Goal: Information Seeking & Learning: Find specific fact

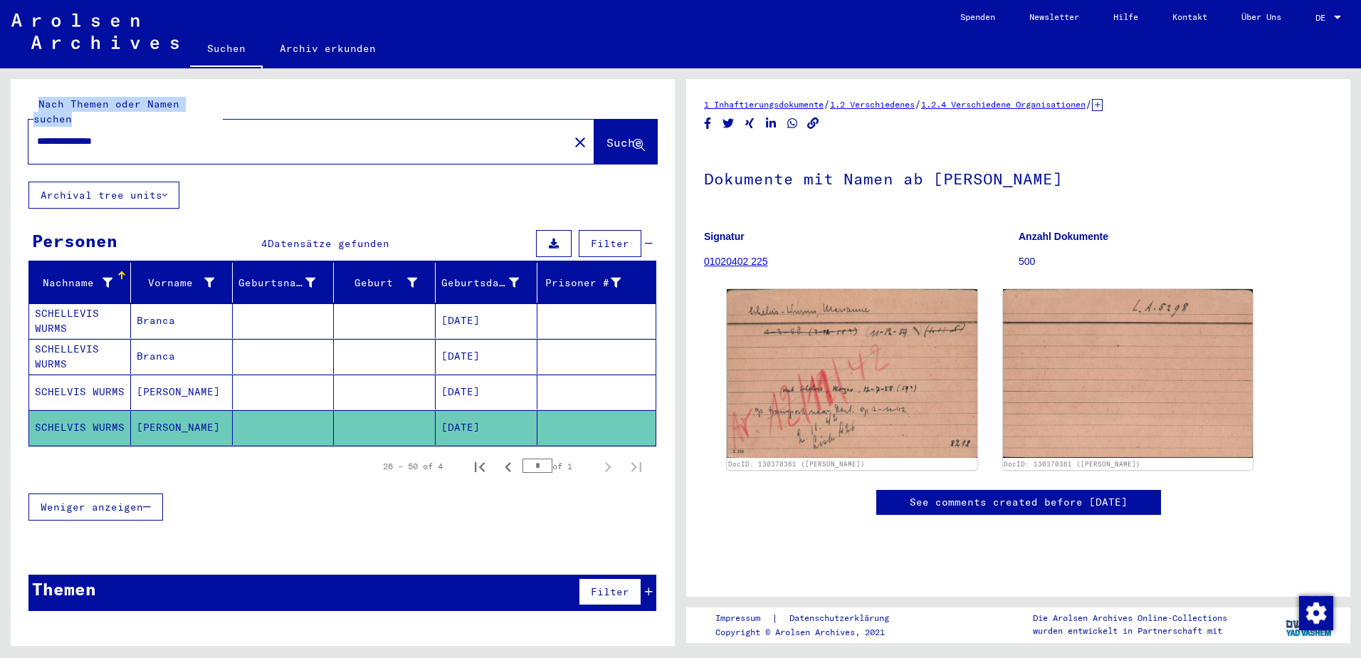
click at [0, 112] on html "**********" at bounding box center [680, 329] width 1361 height 658
drag, startPoint x: 145, startPoint y: 125, endPoint x: -9, endPoint y: 124, distance: 154.5
click at [0, 124] on html "**********" at bounding box center [680, 329] width 1361 height 658
type input "**********"
click at [607, 135] on span "Suche" at bounding box center [625, 142] width 36 height 14
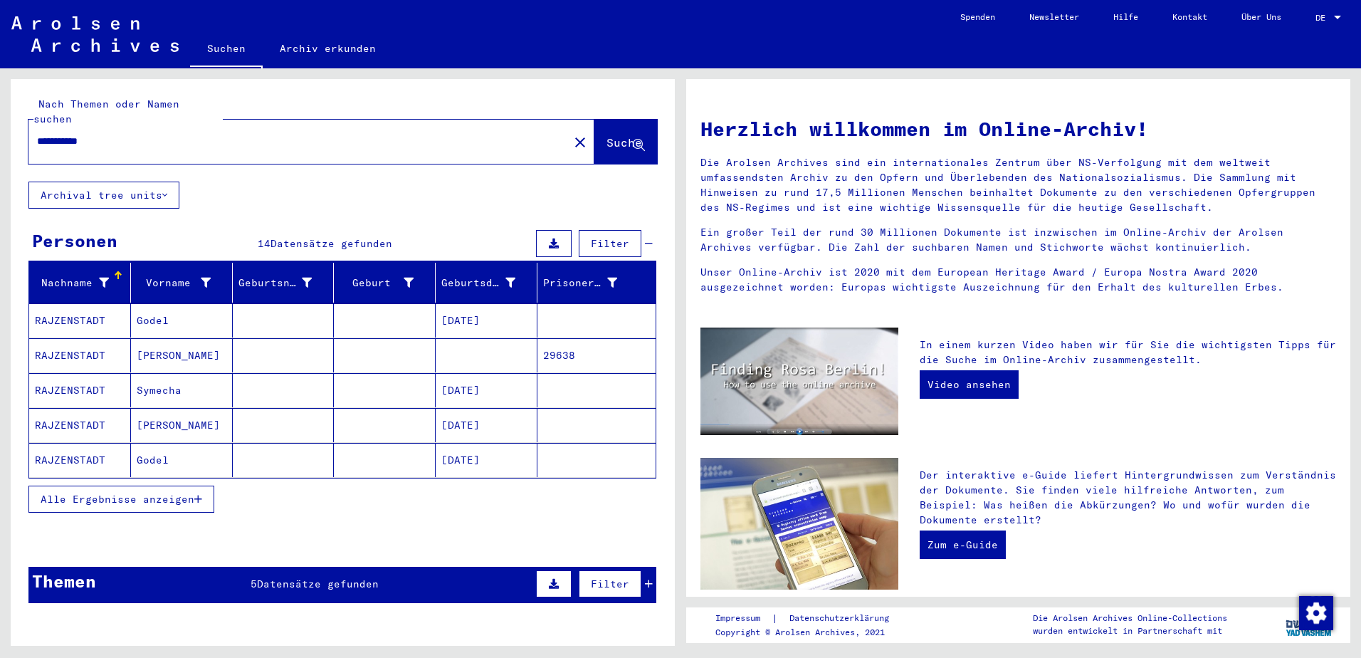
click at [162, 486] on button "Alle Ergebnisse anzeigen" at bounding box center [121, 499] width 186 height 27
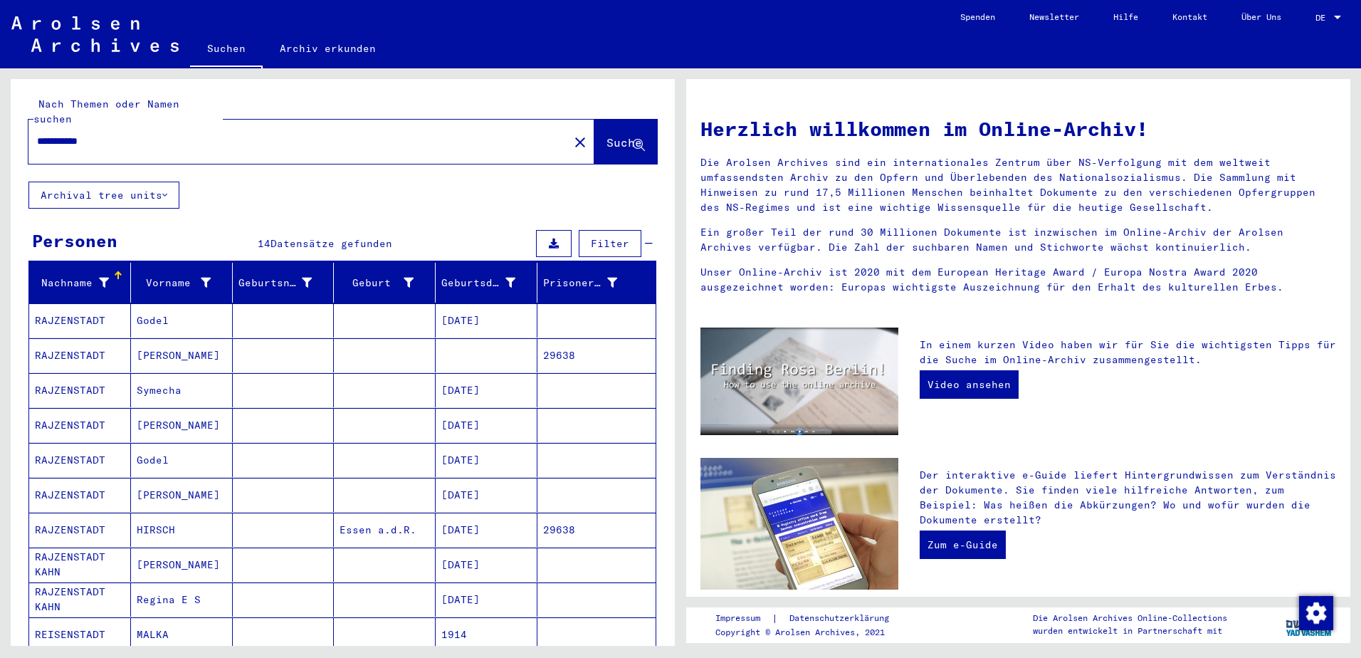
click at [93, 338] on mat-cell "RAJZENSTADT" at bounding box center [80, 355] width 102 height 34
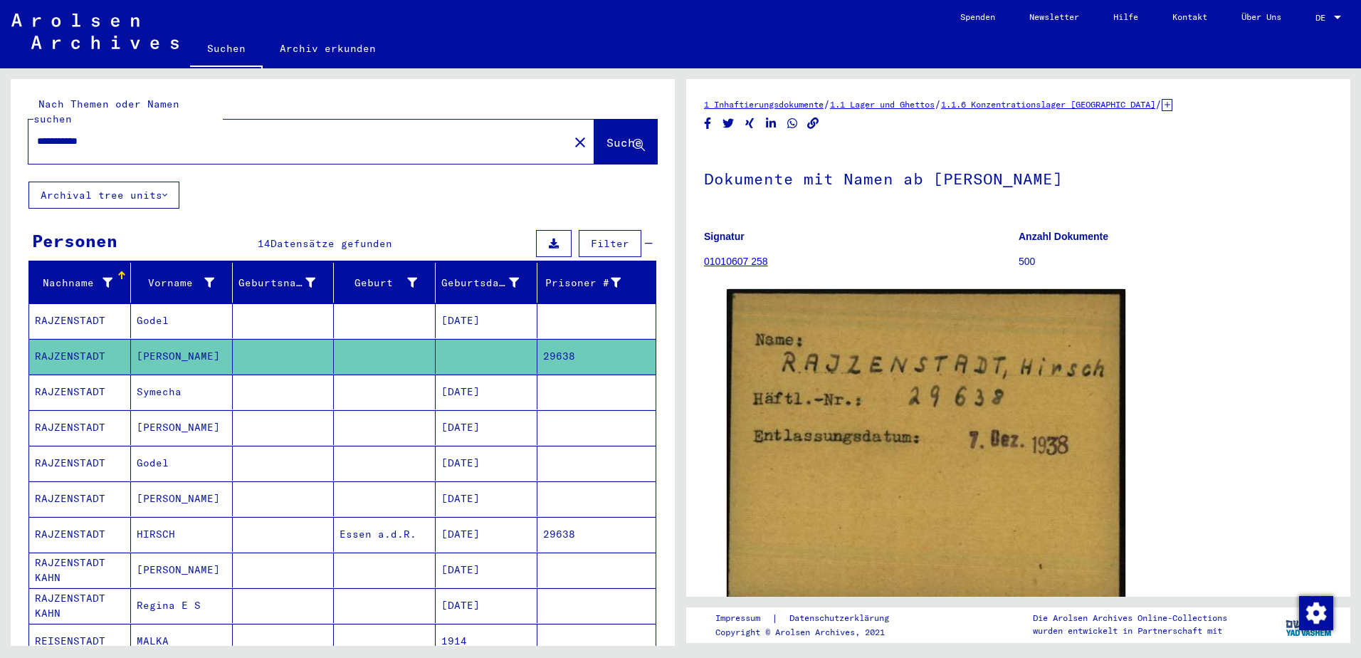
click at [68, 481] on mat-cell "RAJZENSTADT" at bounding box center [80, 498] width 102 height 35
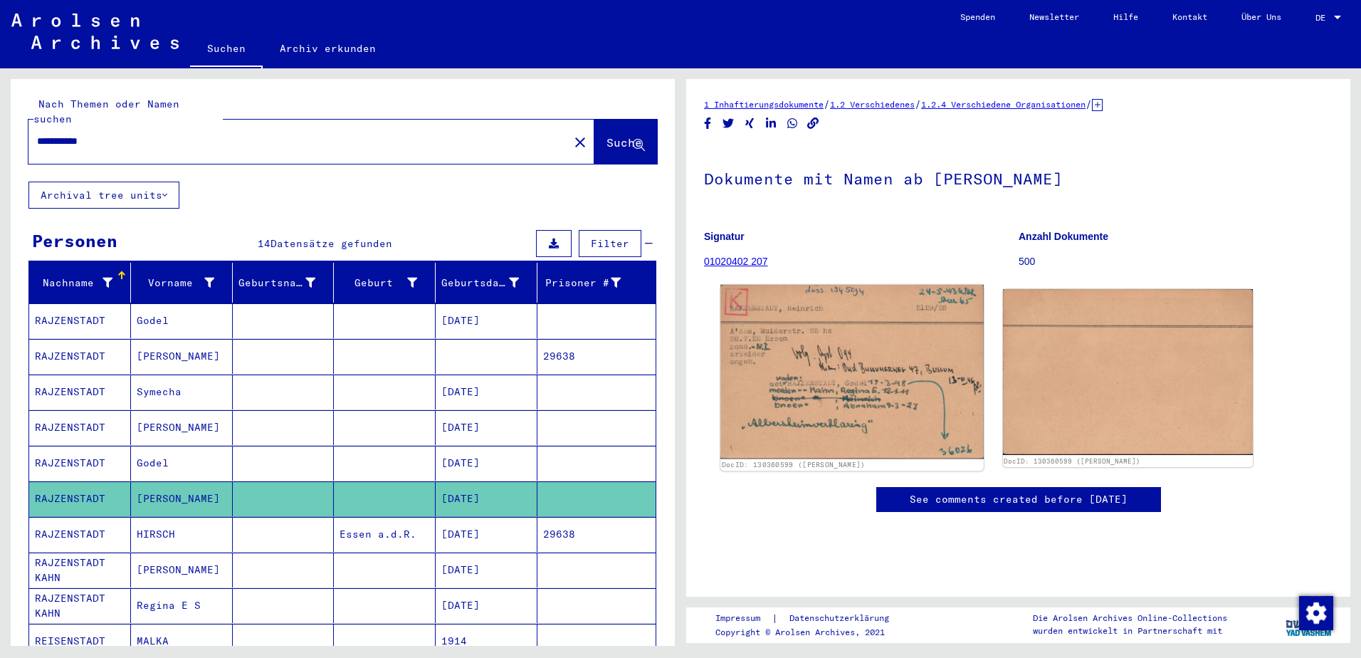
click at [822, 369] on img at bounding box center [851, 372] width 263 height 174
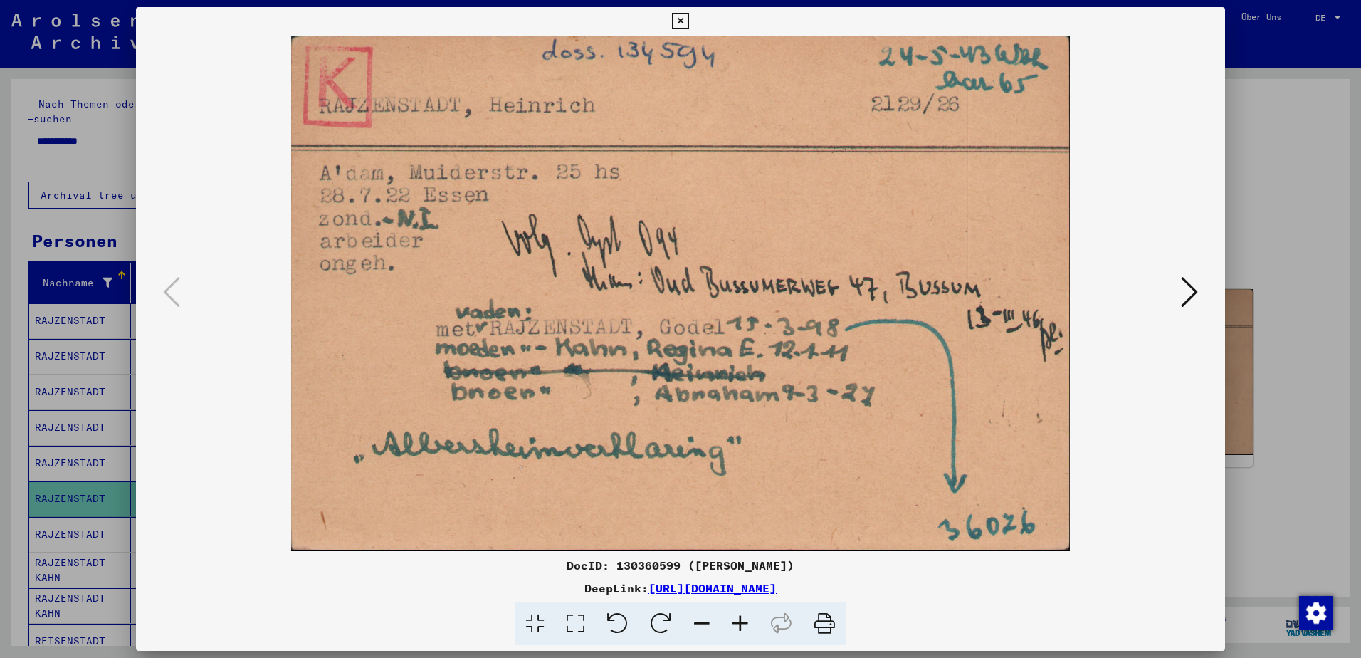
click at [204, 318] on img at bounding box center [680, 293] width 992 height 515
click at [684, 15] on icon at bounding box center [680, 21] width 16 height 17
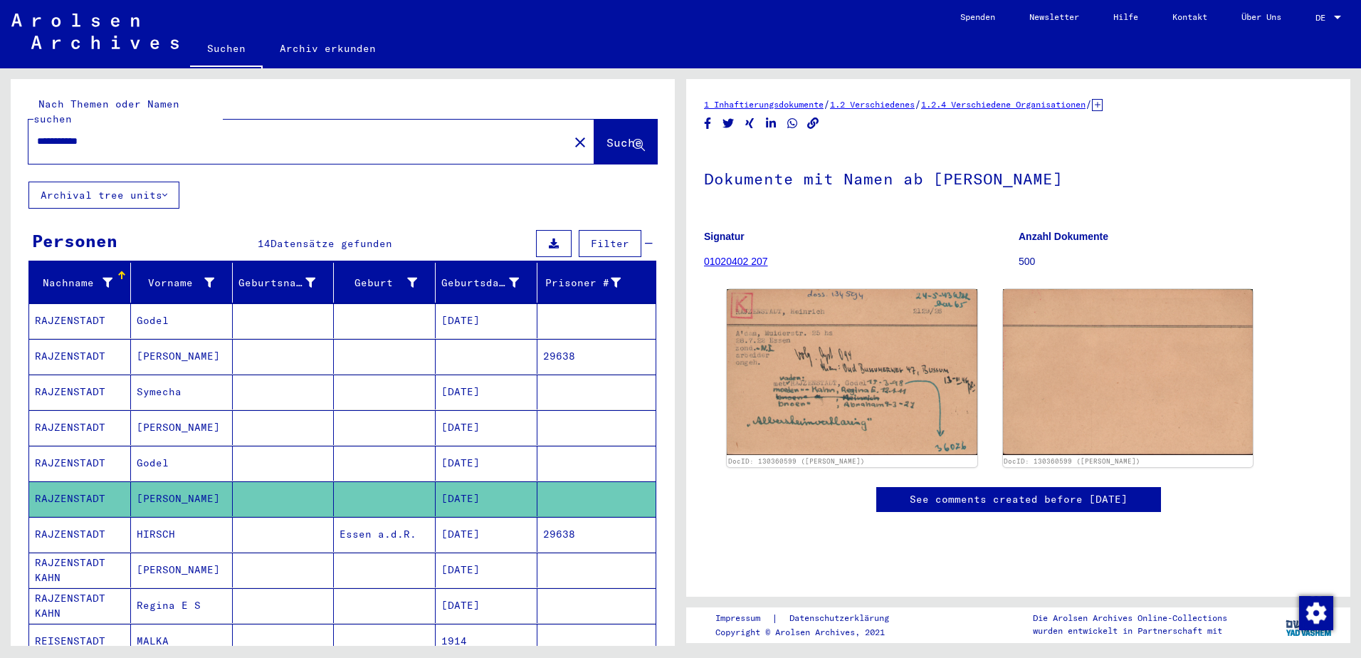
click at [100, 339] on mat-cell "RAJZENSTADT" at bounding box center [80, 356] width 102 height 35
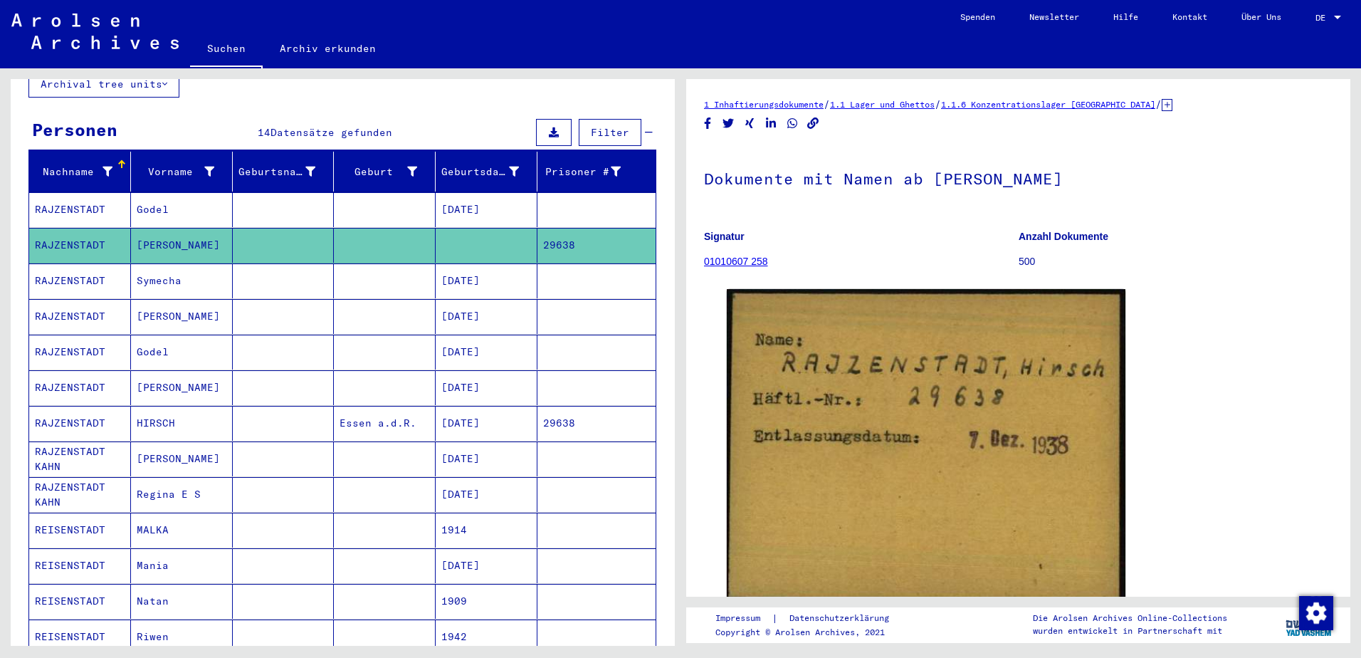
scroll to position [142, 0]
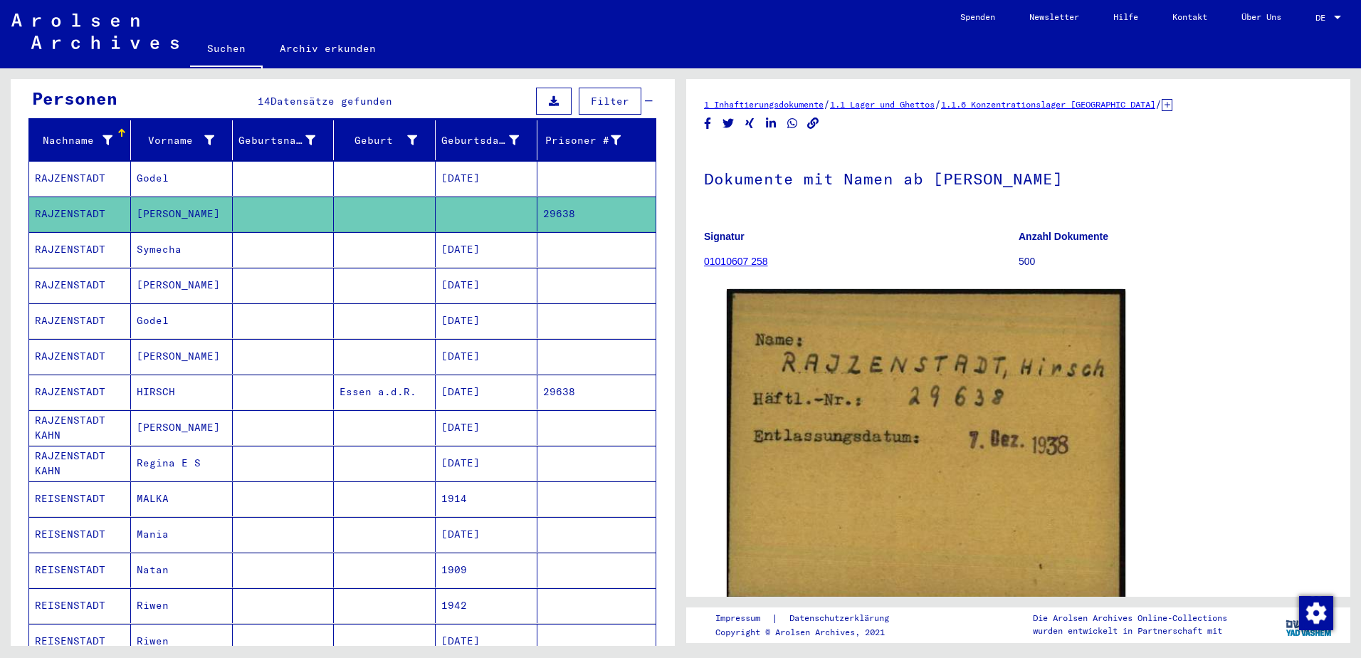
click at [92, 379] on mat-cell "RAJZENSTADT" at bounding box center [80, 391] width 102 height 35
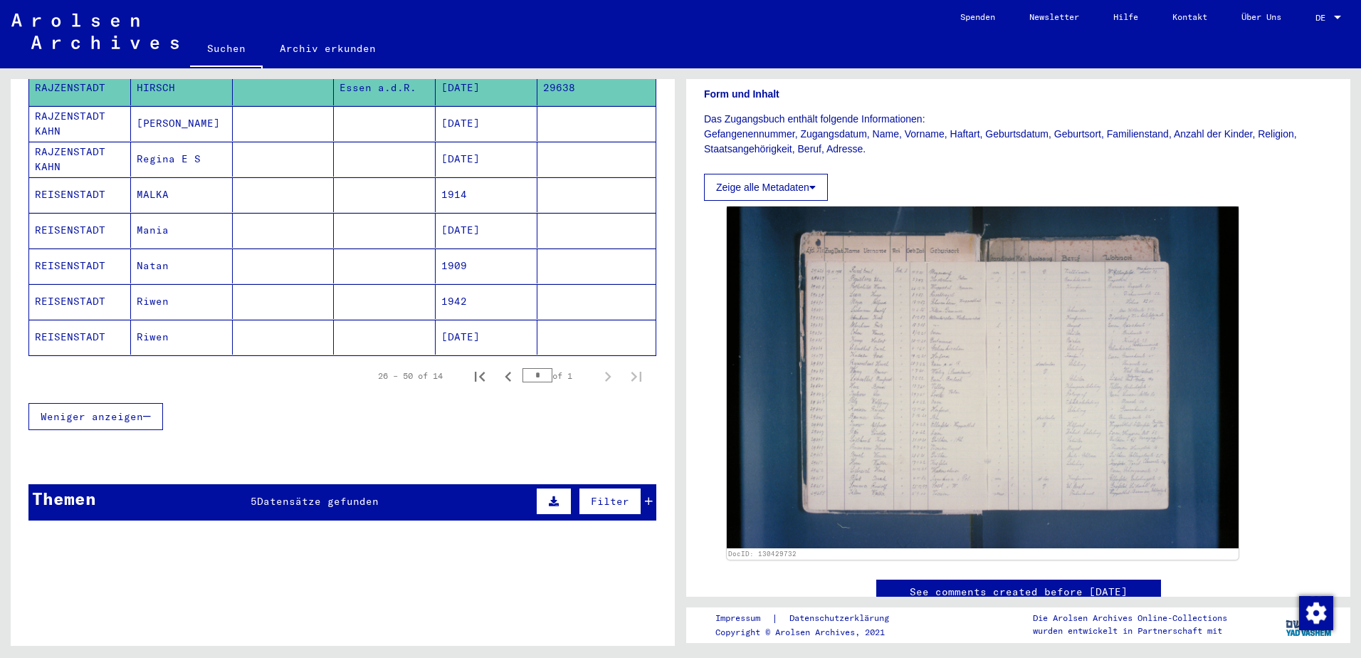
scroll to position [641, 0]
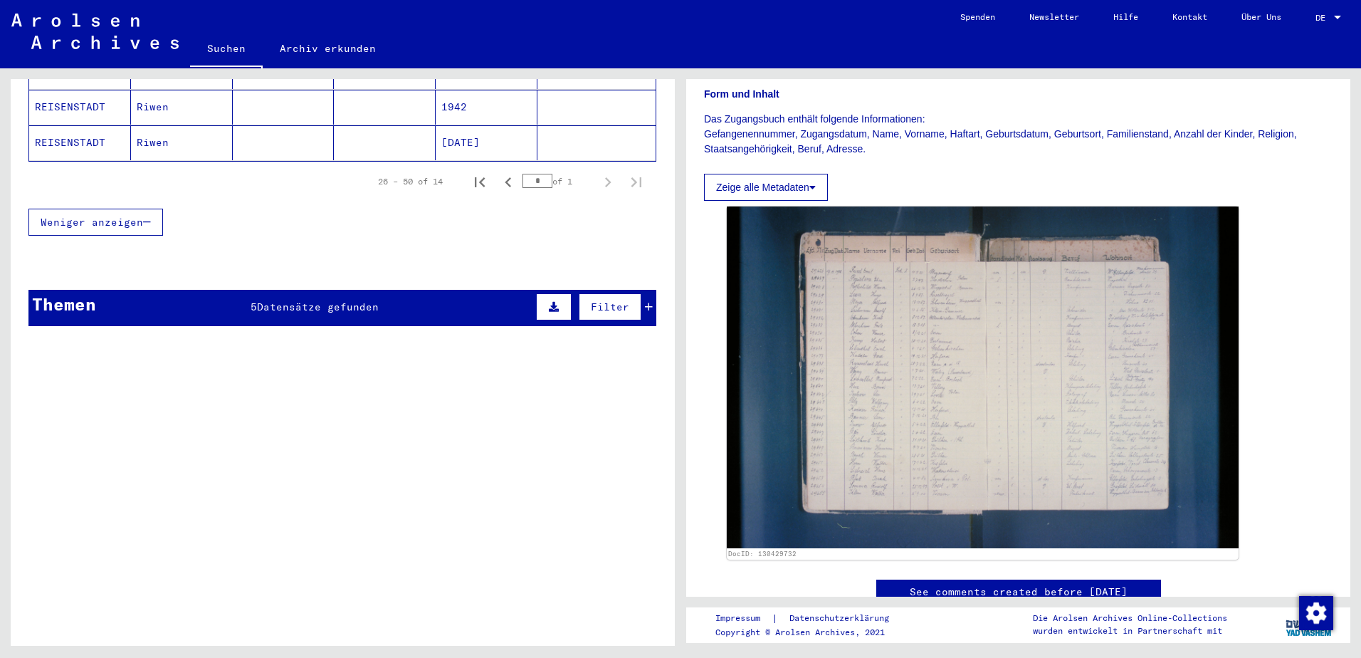
click at [378, 290] on div "Themen 5 Datensätze gefunden Filter" at bounding box center [342, 308] width 628 height 36
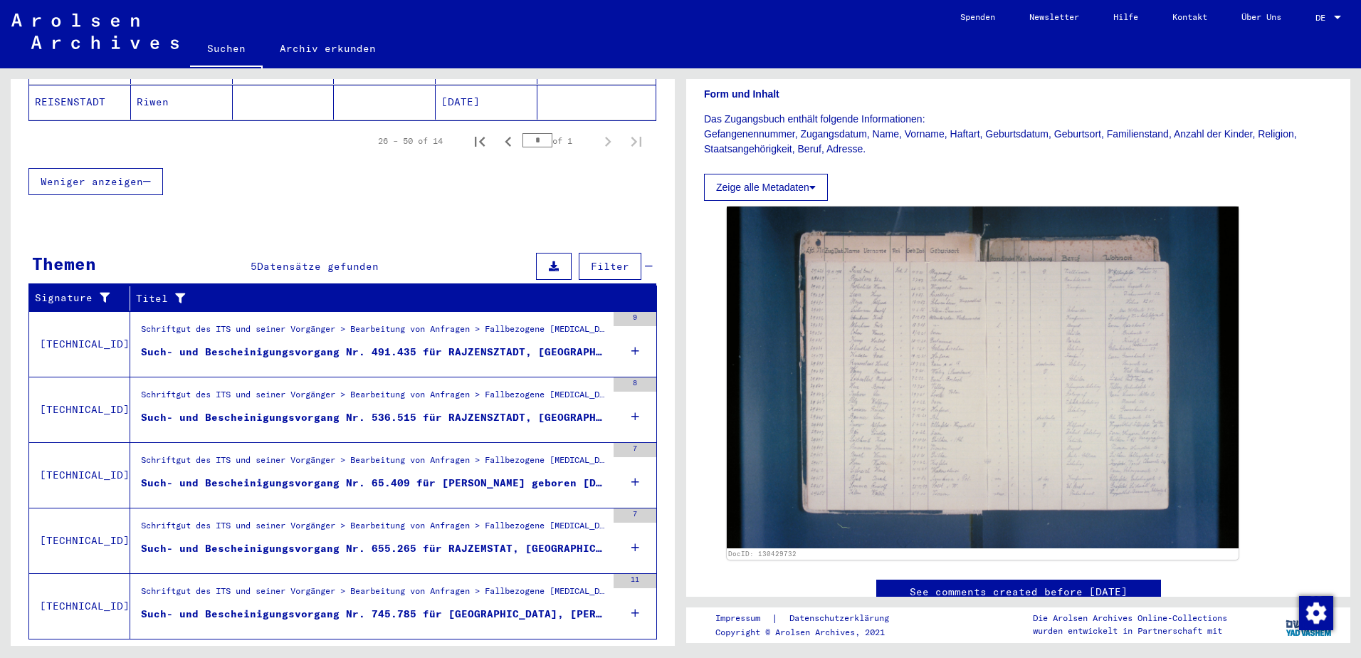
scroll to position [702, 0]
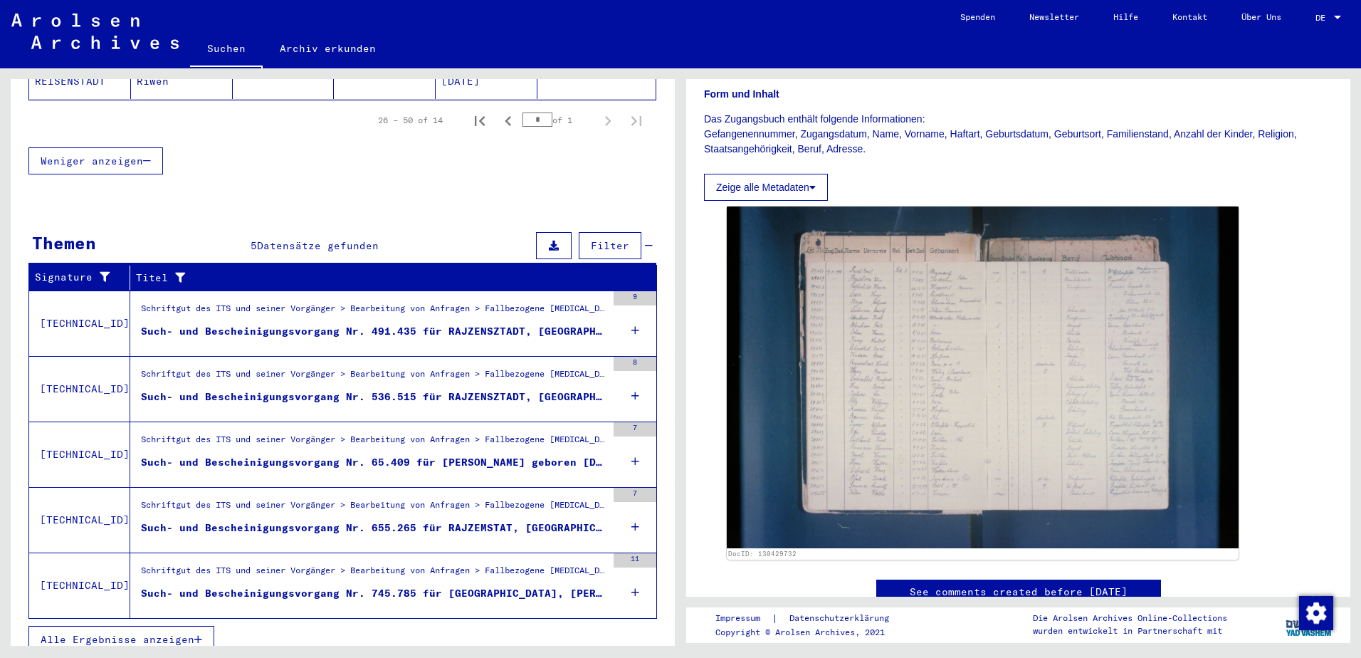
click at [310, 586] on div "Such- und Bescheinigungsvorgang Nr. 745.785 für [GEOGRAPHIC_DATA], [PERSON_NAME…" at bounding box center [374, 593] width 466 height 15
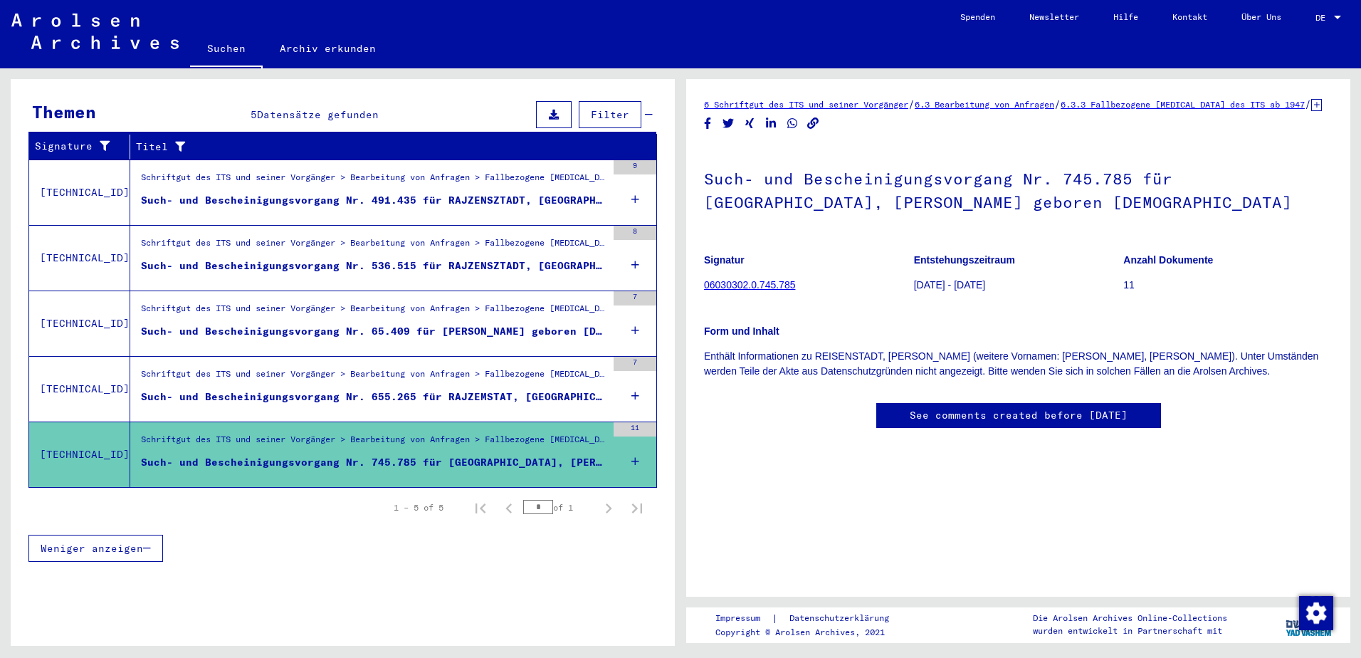
click at [449, 455] on div "Such- und Bescheinigungsvorgang Nr. 745.785 für [GEOGRAPHIC_DATA], [PERSON_NAME…" at bounding box center [374, 462] width 466 height 15
